Goal: Information Seeking & Learning: Learn about a topic

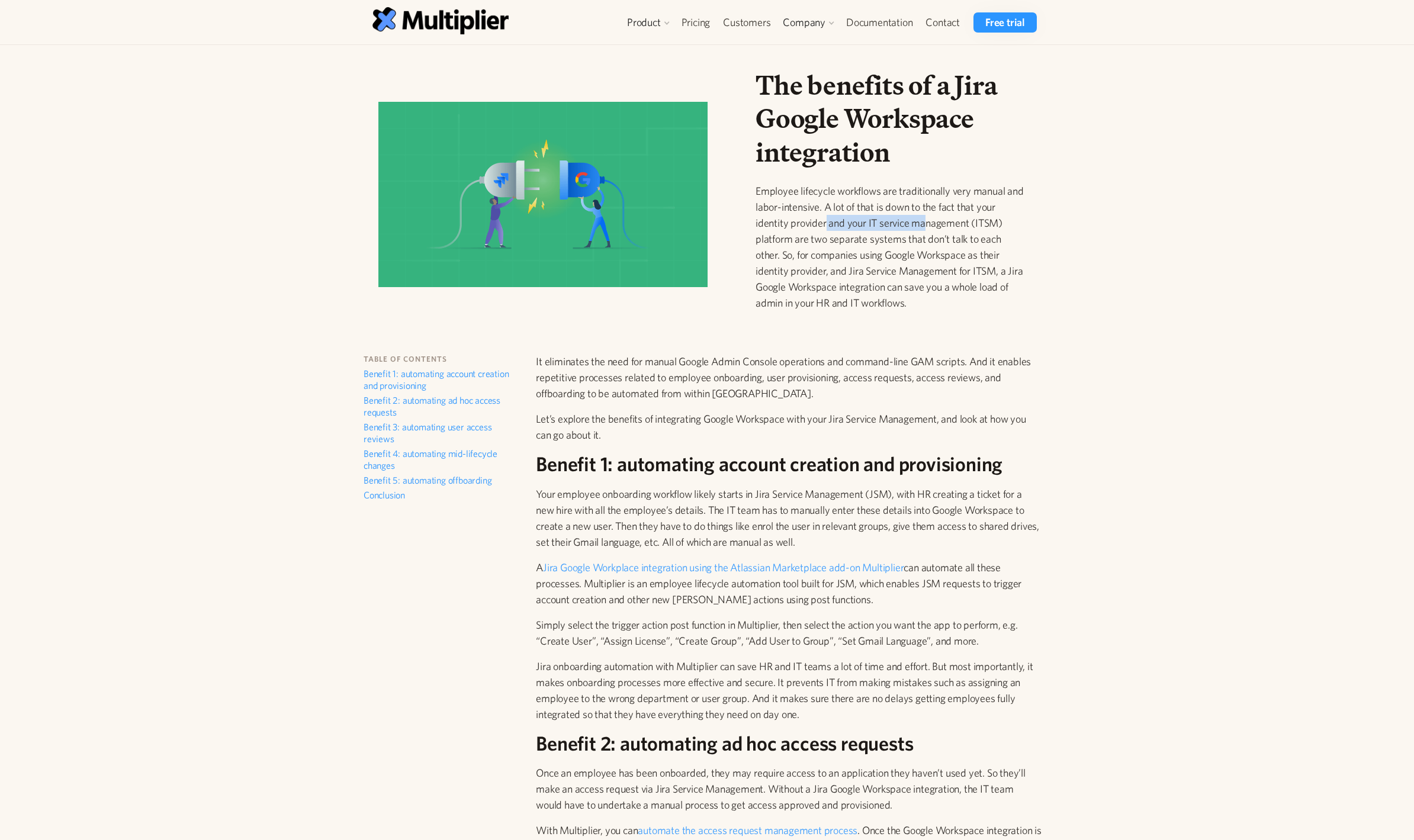
drag, startPoint x: 824, startPoint y: 223, endPoint x: 927, endPoint y: 222, distance: 103.0
click at [927, 222] on p "Employee lifecycle workflows are traditionally very manual and labor-intensive.…" at bounding box center [891, 246] width 271 height 128
drag, startPoint x: 813, startPoint y: 273, endPoint x: 959, endPoint y: 268, distance: 146.1
click at [959, 268] on p "Employee lifecycle workflows are traditionally very manual and labor-intensive.…" at bounding box center [891, 246] width 271 height 128
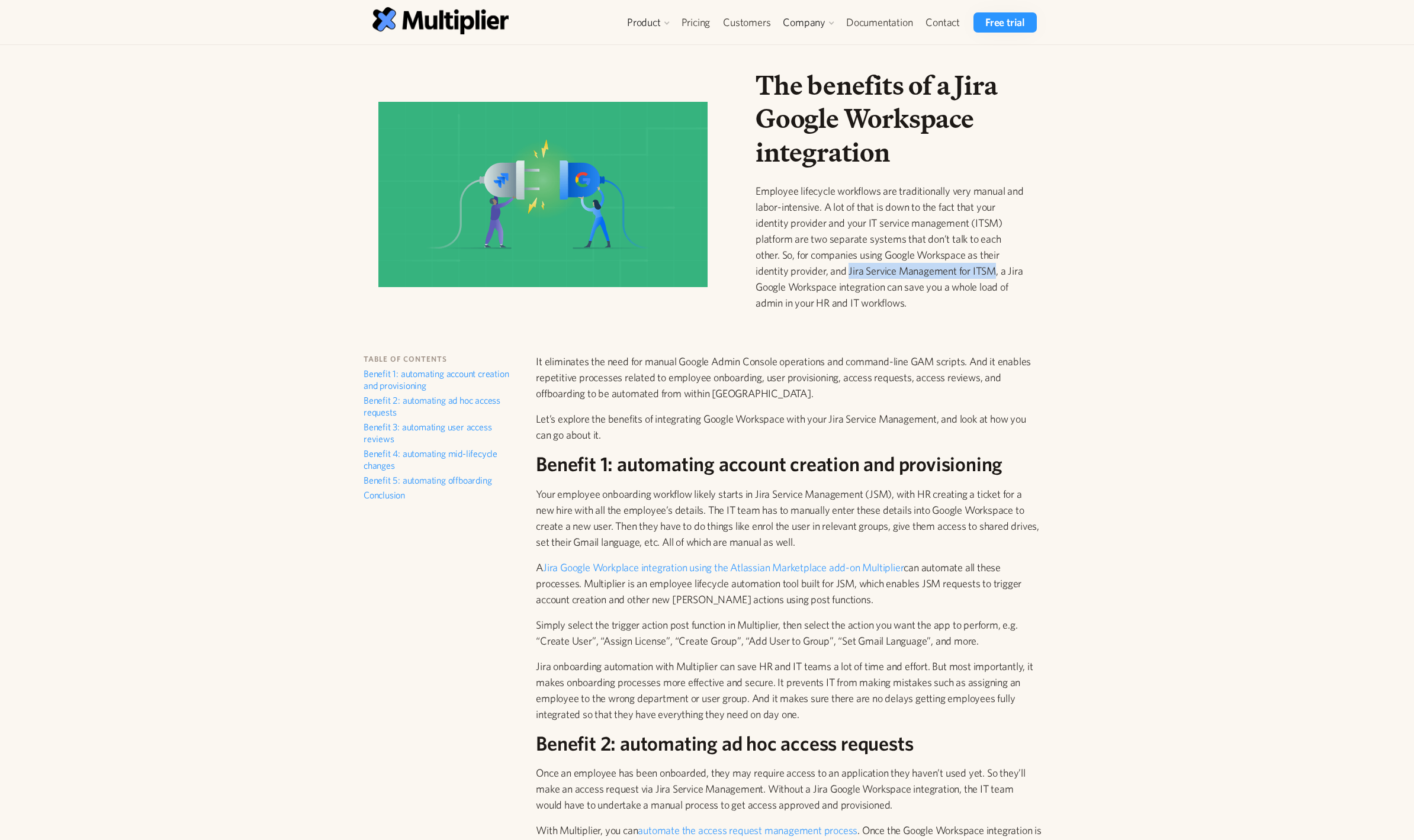
copy p "Jira Service Management for ITSM"
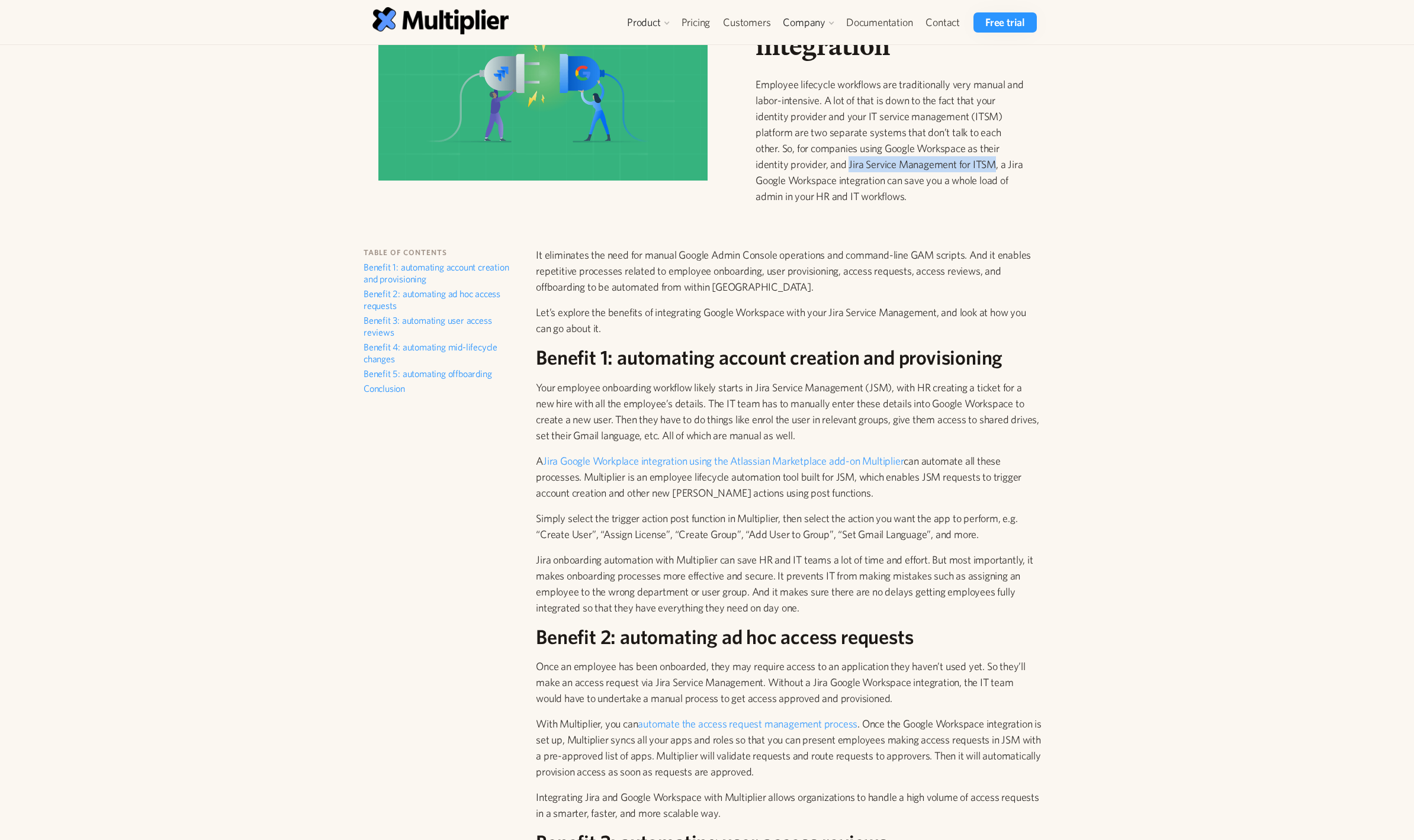
scroll to position [213, 0]
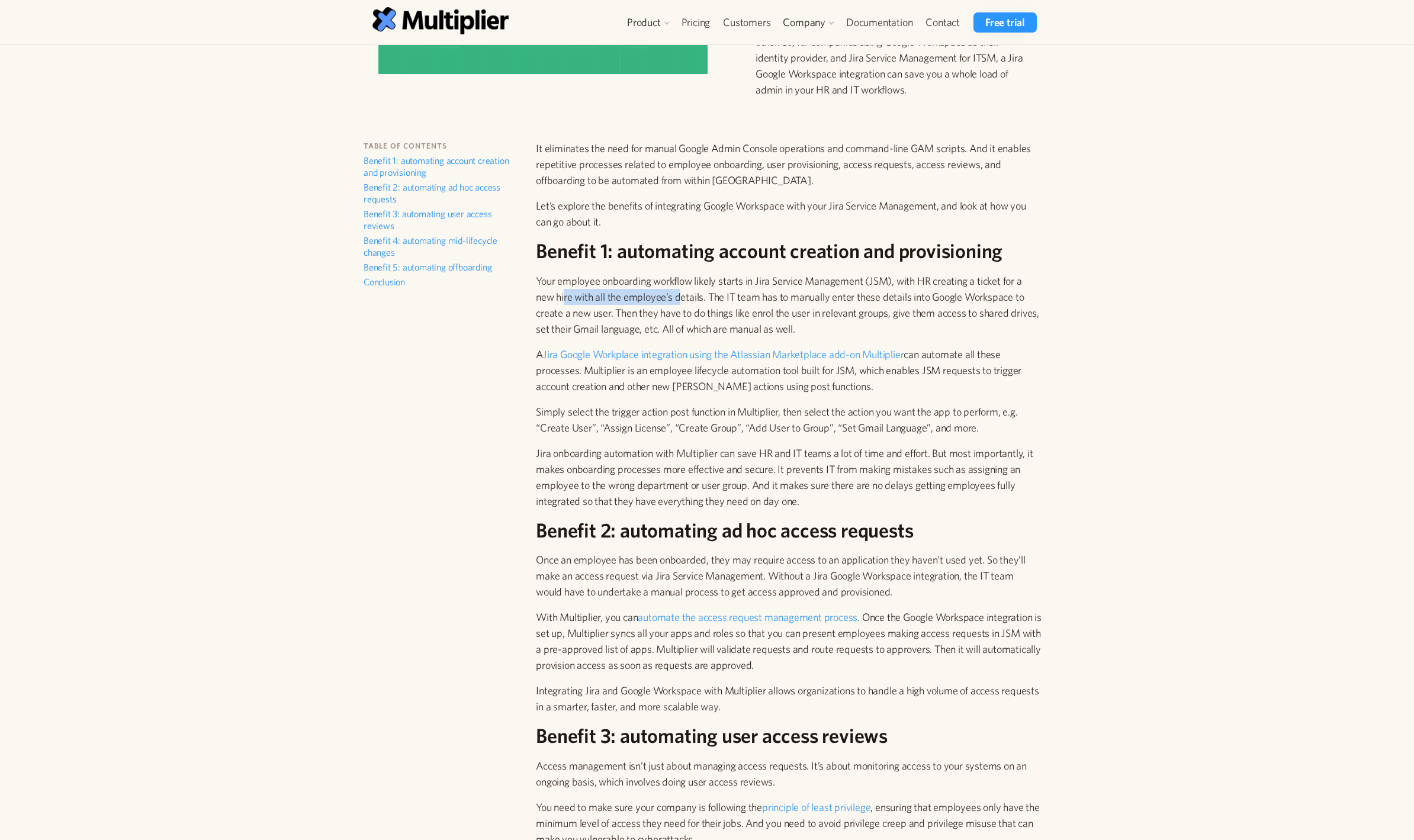
drag, startPoint x: 563, startPoint y: 297, endPoint x: 681, endPoint y: 301, distance: 118.1
click at [681, 301] on p "Your employee onboarding workflow likely starts in Jira Service Management (JSM…" at bounding box center [788, 304] width 505 height 64
drag, startPoint x: 728, startPoint y: 299, endPoint x: 874, endPoint y: 299, distance: 146.0
click at [874, 299] on p "Your employee onboarding workflow likely starts in Jira Service Management (JSM…" at bounding box center [788, 304] width 505 height 64
drag, startPoint x: 630, startPoint y: 373, endPoint x: 813, endPoint y: 367, distance: 183.1
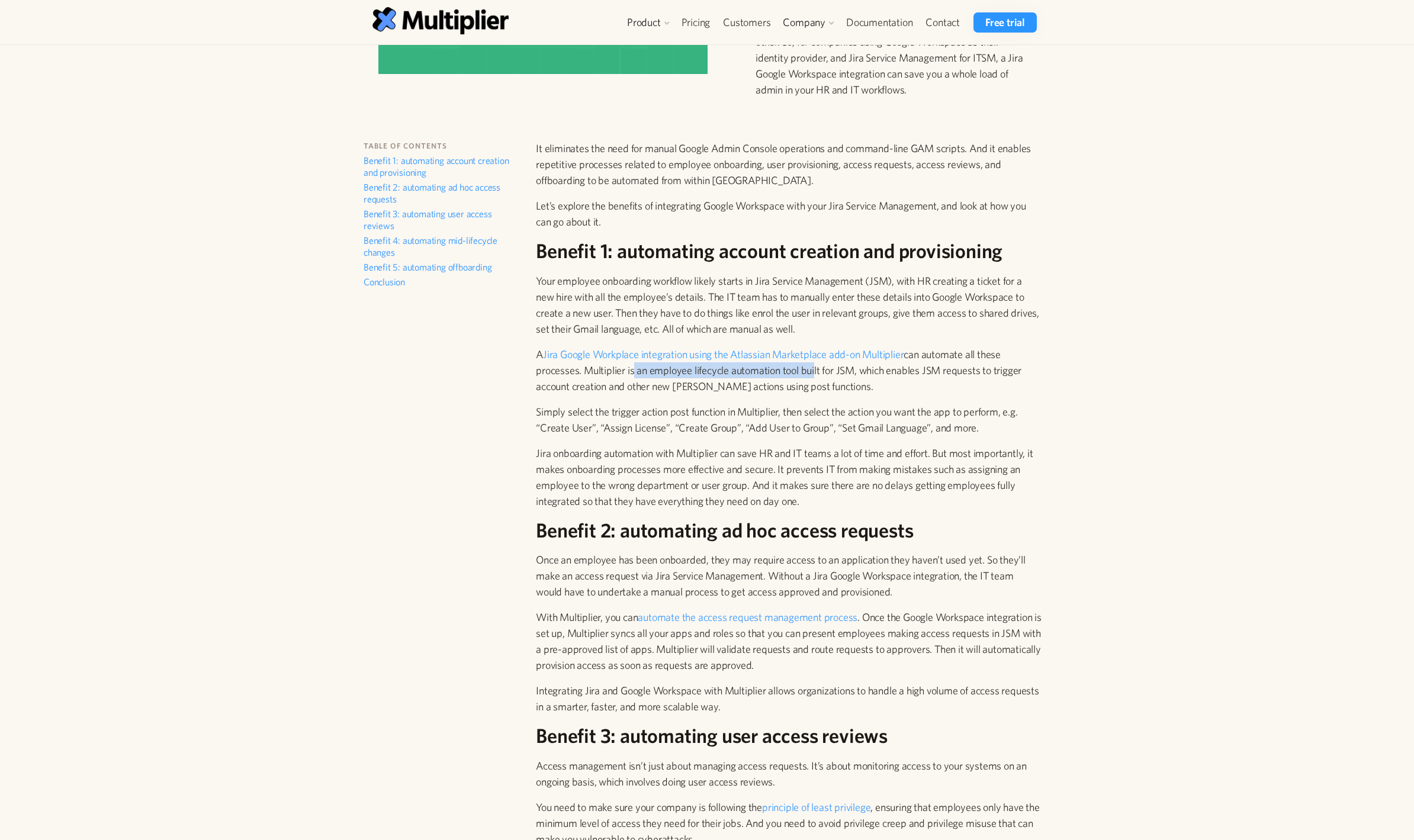
click at [813, 367] on p "A Jira Google Workplace integration using the Atlassian Marketplace add-on Mult…" at bounding box center [788, 370] width 505 height 48
drag, startPoint x: 574, startPoint y: 413, endPoint x: 621, endPoint y: 413, distance: 47.0
click at [621, 413] on p "Simply select the trigger action post function in Multiplier, then select the a…" at bounding box center [788, 420] width 505 height 32
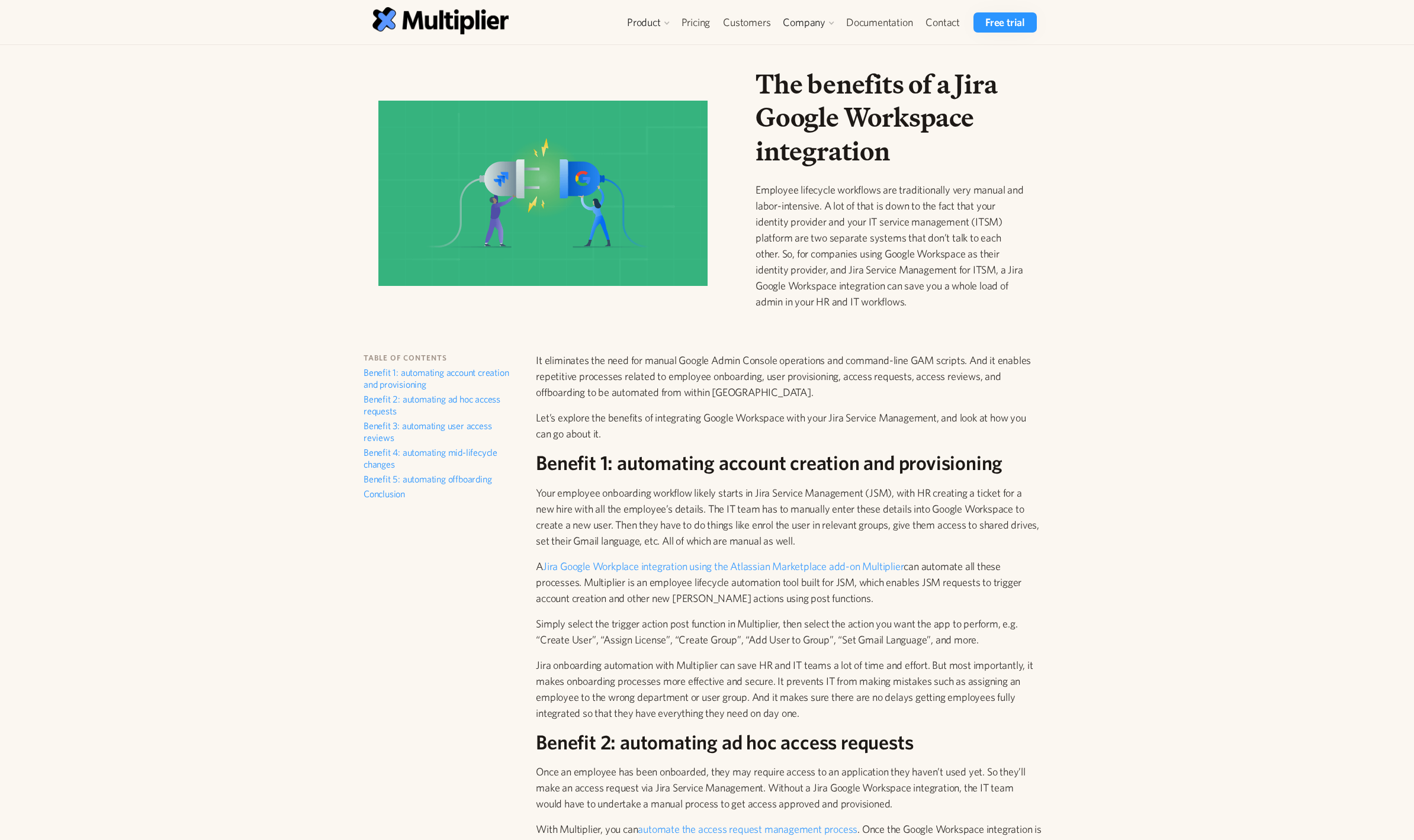
scroll to position [0, 0]
